Goal: Task Accomplishment & Management: Complete application form

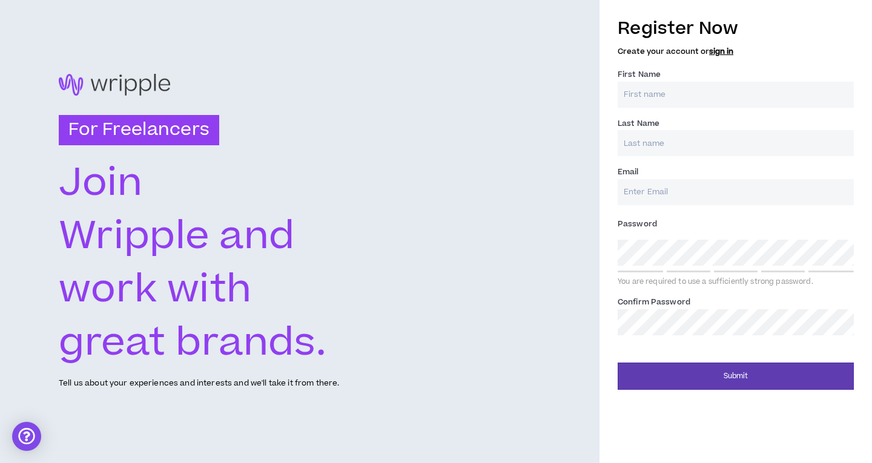
click at [699, 94] on input "First Name *" at bounding box center [735, 95] width 236 height 26
type input "[PERSON_NAME]"
type input "Gettlin"
type input "[PERSON_NAME][EMAIL_ADDRESS][DOMAIN_NAME]"
type input "Gettlin"
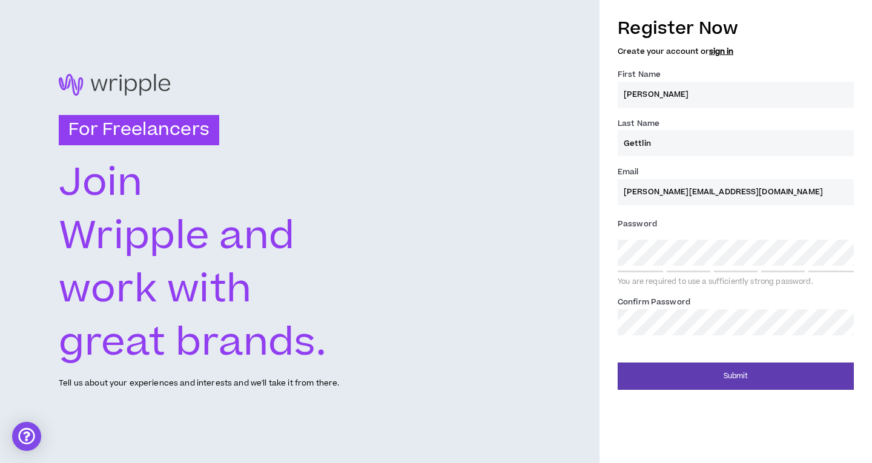
type input "[PERSON_NAME][EMAIL_ADDRESS][DOMAIN_NAME]"
drag, startPoint x: 642, startPoint y: 97, endPoint x: 723, endPoint y: 102, distance: 81.2
click at [721, 100] on input "[PERSON_NAME]" at bounding box center [735, 95] width 236 height 26
type input "[PERSON_NAME]"
click at [565, 184] on div "For Freelancers [PERSON_NAME] and work with great brands. Tell us about your ex…" at bounding box center [299, 231] width 599 height 463
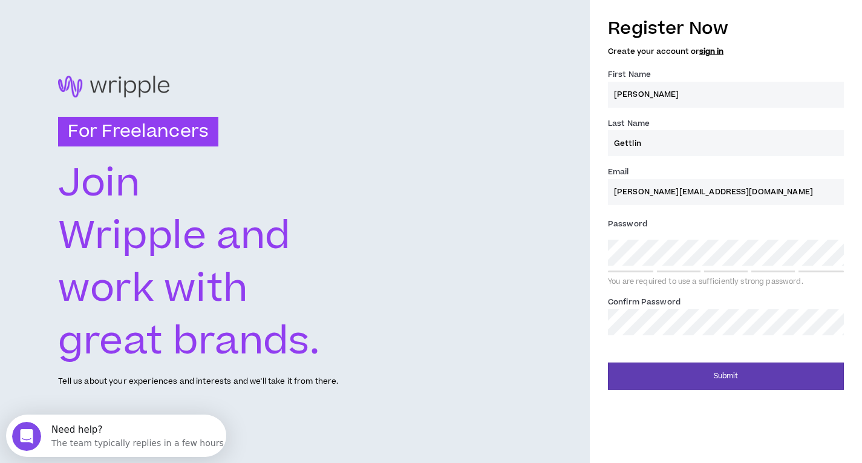
click at [681, 228] on label "Password *" at bounding box center [726, 223] width 236 height 19
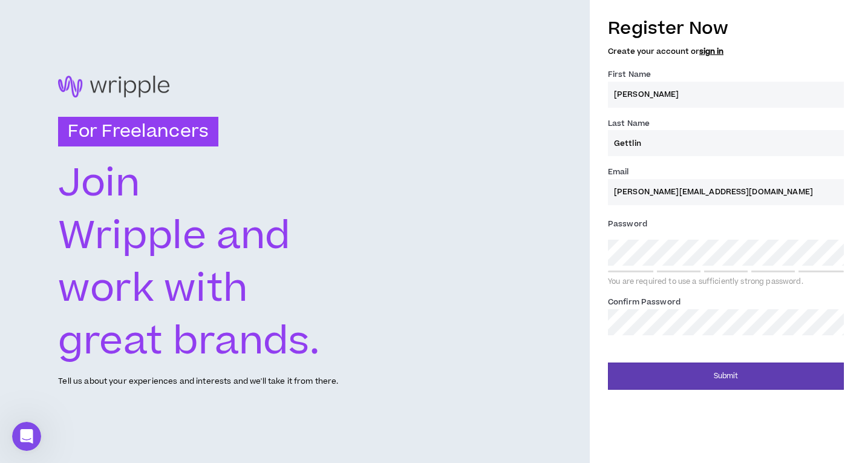
click at [600, 259] on div "Register Now Create your account or sign in First Name * [PERSON_NAME] Last Nam…" at bounding box center [726, 200] width 272 height 380
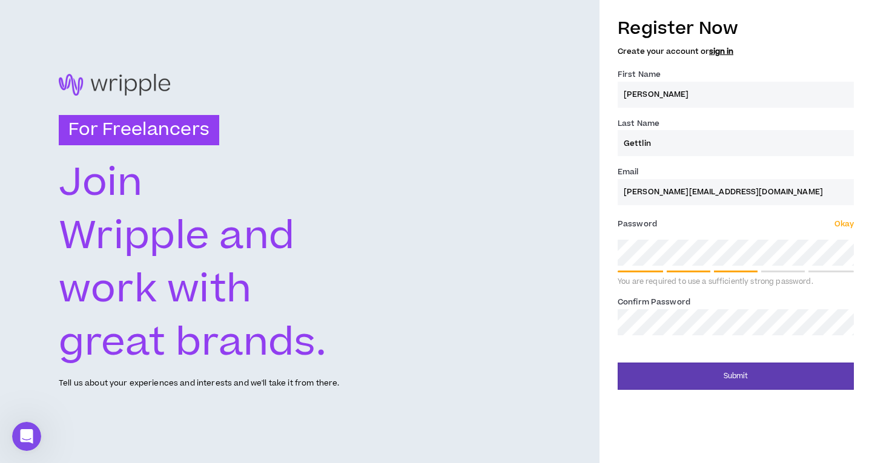
click at [611, 247] on div "Register Now Create your account or sign in First Name * [PERSON_NAME] Last Nam…" at bounding box center [735, 200] width 272 height 380
click at [544, 255] on div "For Freelancers [PERSON_NAME] and work with great brands. Tell us about your ex…" at bounding box center [436, 231] width 872 height 463
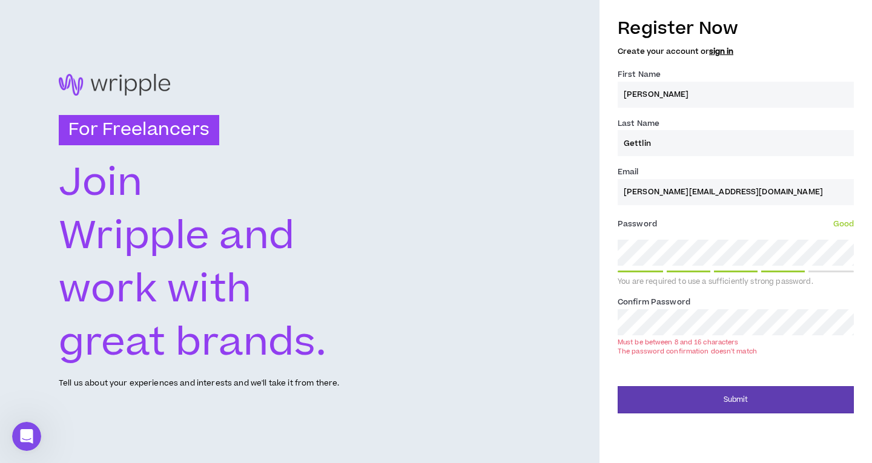
click at [591, 315] on div "For Freelancers [PERSON_NAME] and work with great brands. Tell us about your ex…" at bounding box center [436, 231] width 872 height 463
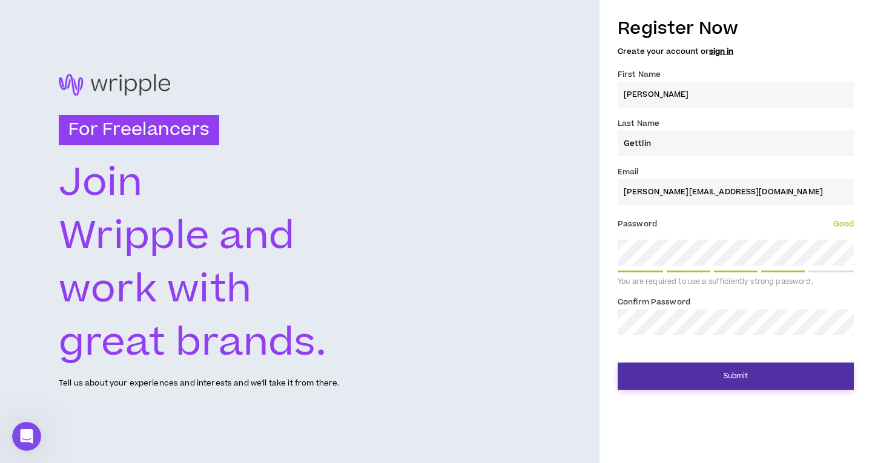
click at [762, 384] on button "Submit" at bounding box center [735, 376] width 236 height 27
